Goal: Navigation & Orientation: Go to known website

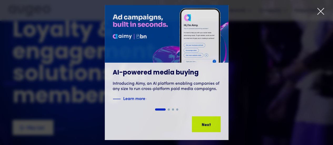
click at [319, 7] on div "1 of 4" at bounding box center [166, 72] width 333 height 135
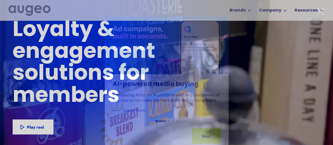
click at [326, 19] on div "1 of 4" at bounding box center [166, 84] width 333 height 135
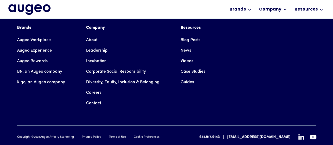
scroll to position [1234, 0]
